Goal: Transaction & Acquisition: Book appointment/travel/reservation

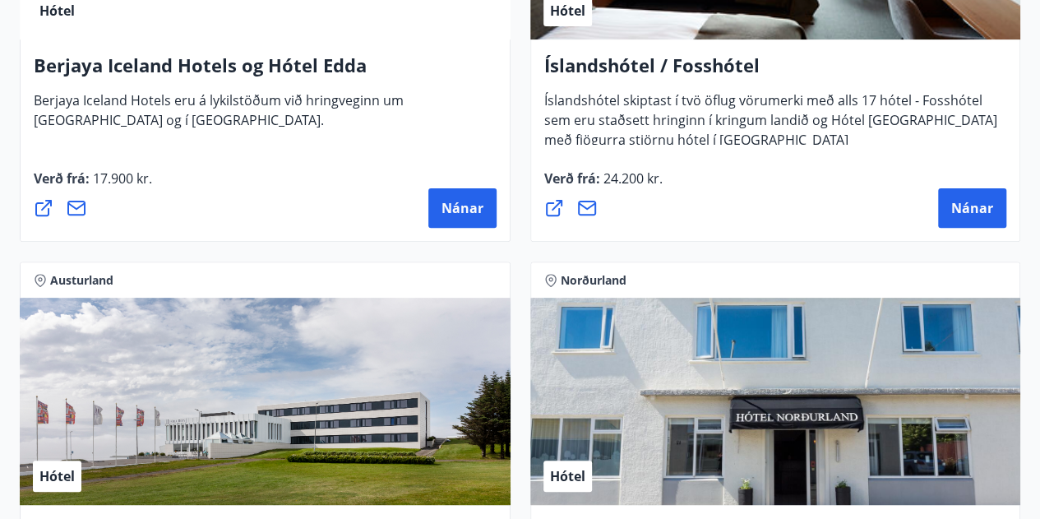
scroll to position [3310, 0]
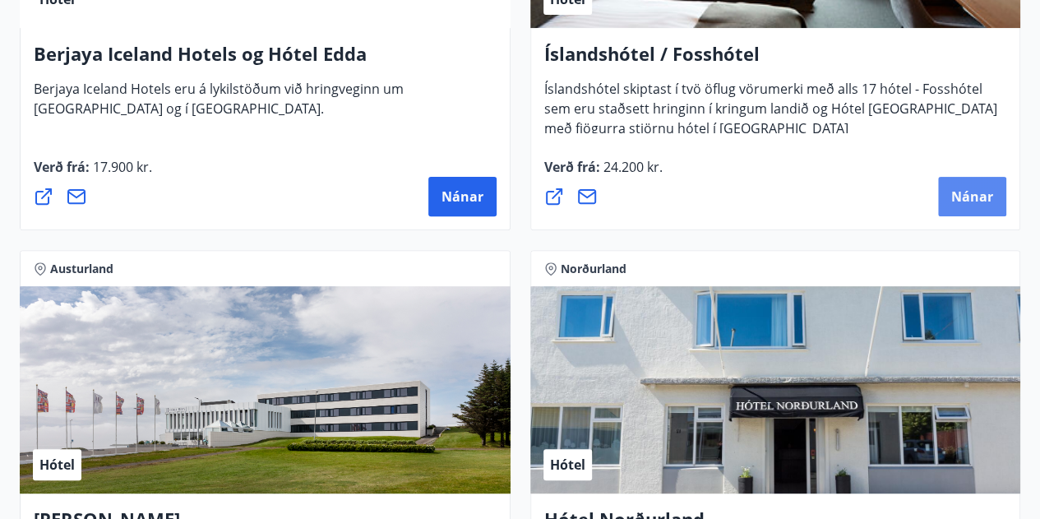
click at [963, 199] on span "Nánar" at bounding box center [972, 196] width 42 height 18
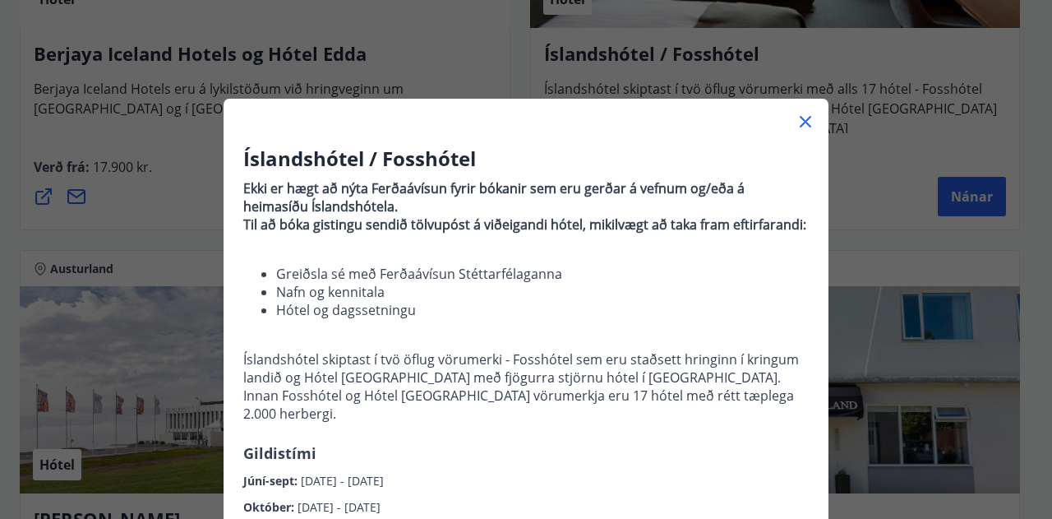
click at [797, 118] on icon at bounding box center [806, 122] width 20 height 20
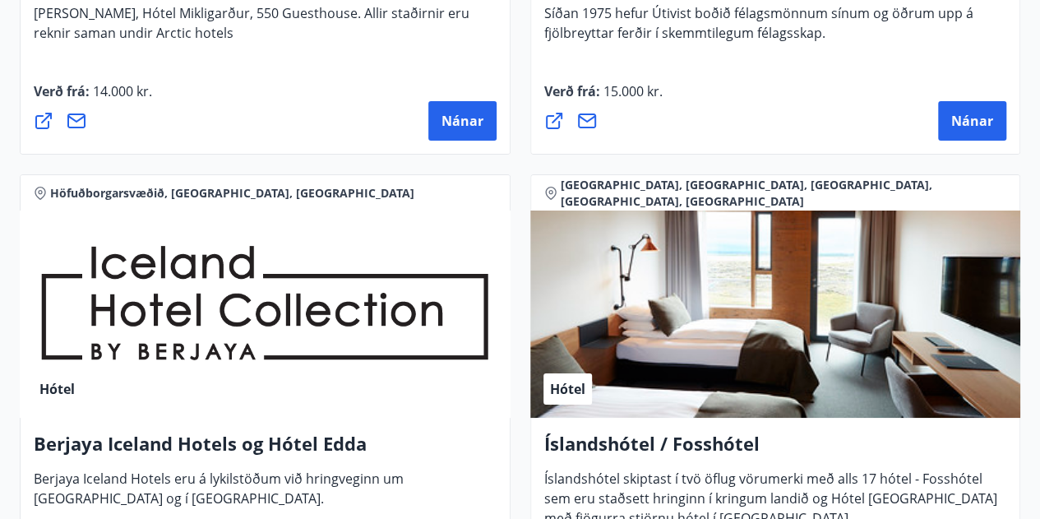
scroll to position [2946, 0]
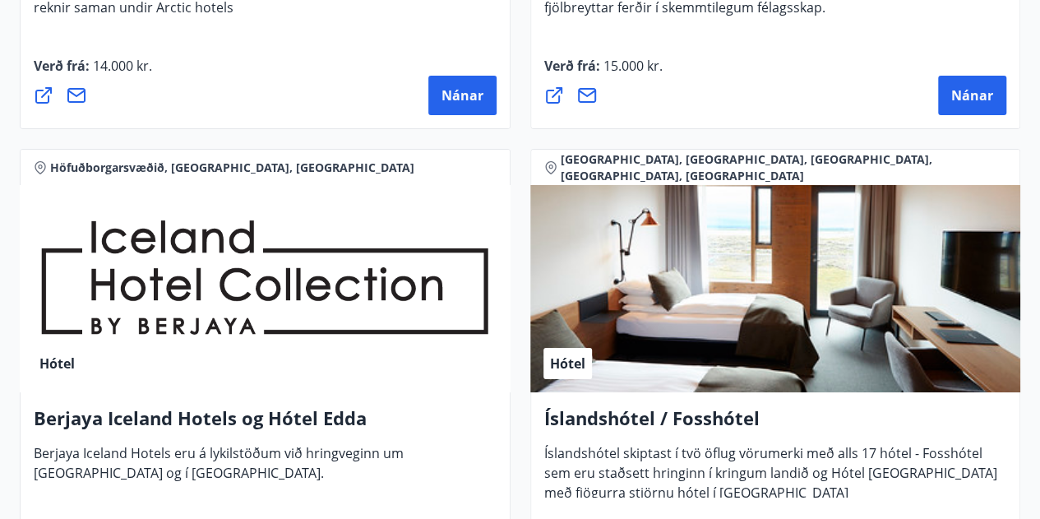
click at [676, 310] on div "Hótel" at bounding box center [775, 288] width 491 height 207
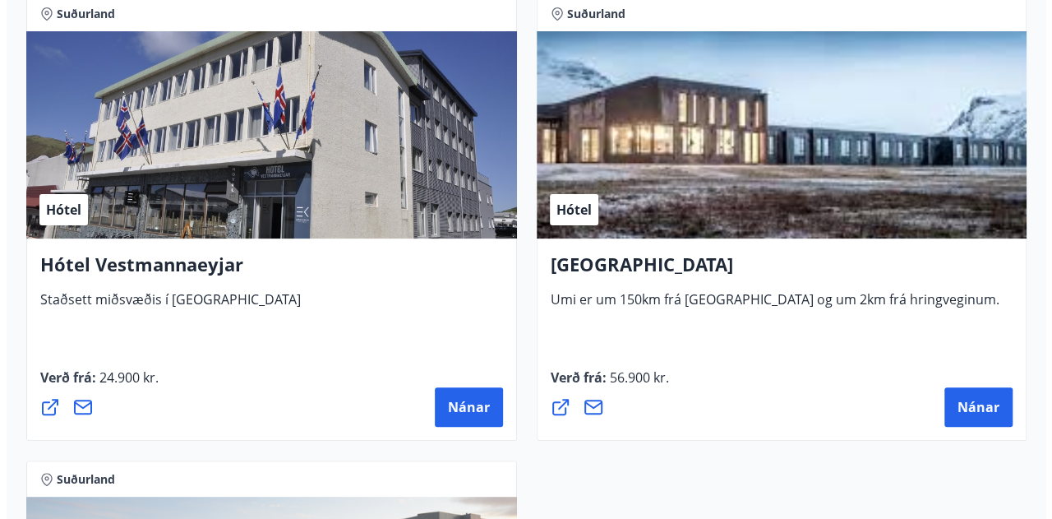
scroll to position [6315, 0]
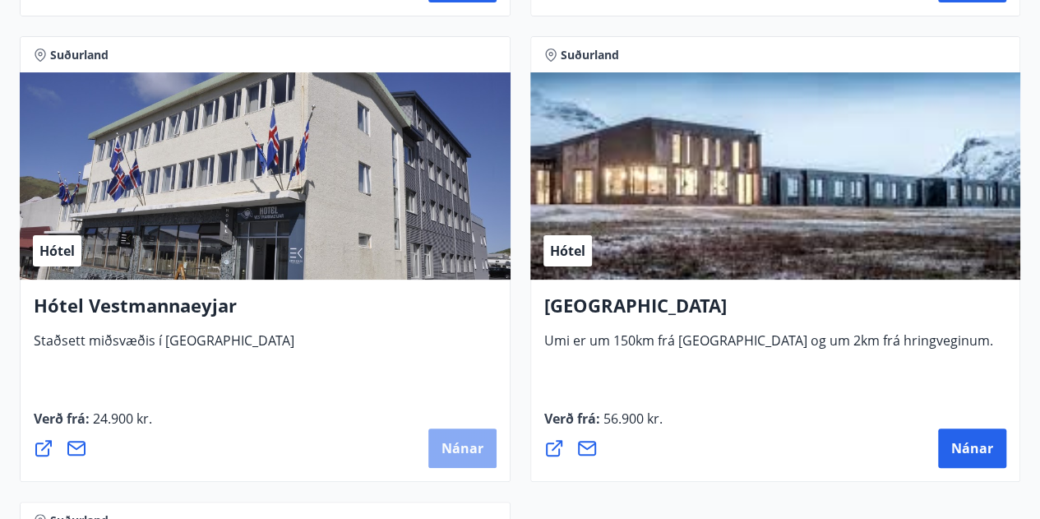
click at [446, 443] on span "Nánar" at bounding box center [462, 448] width 42 height 18
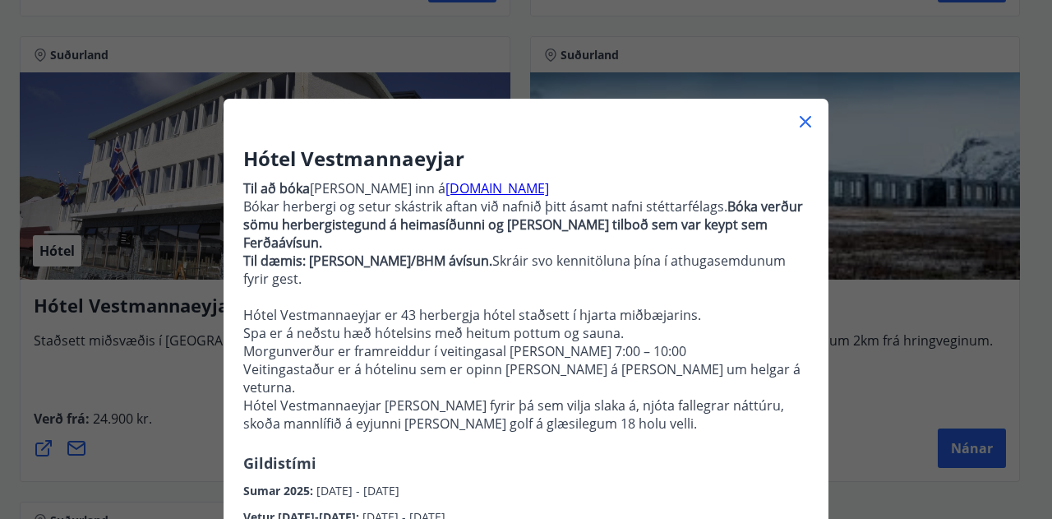
click at [800, 115] on icon at bounding box center [806, 122] width 20 height 20
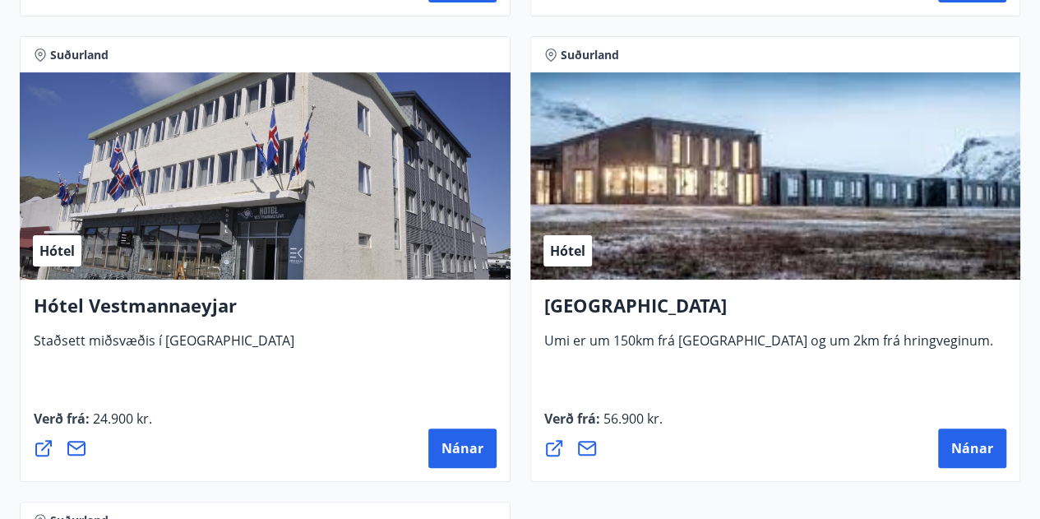
click at [393, 242] on div "Hótel" at bounding box center [265, 175] width 491 height 207
click at [459, 437] on button "Nánar" at bounding box center [462, 447] width 68 height 39
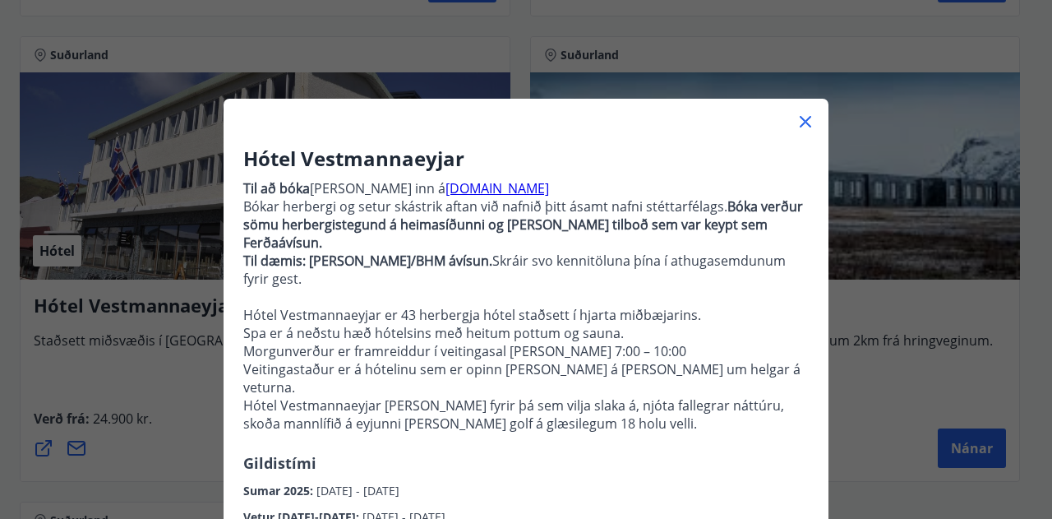
click at [466, 190] on link "[DOMAIN_NAME]" at bounding box center [497, 188] width 104 height 18
